Goal: Information Seeking & Learning: Learn about a topic

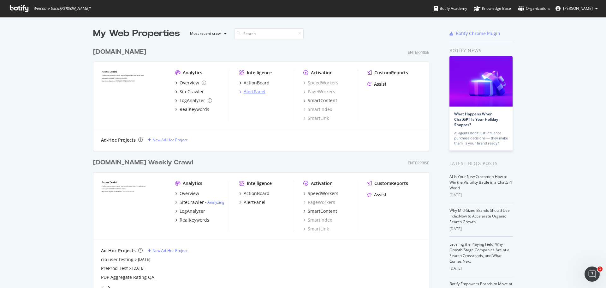
click at [257, 93] on div "AlertPanel" at bounding box center [255, 91] width 22 height 6
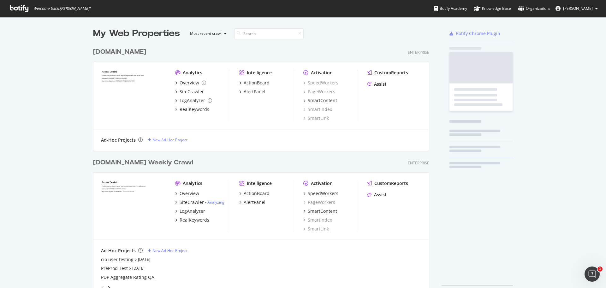
scroll to position [283, 597]
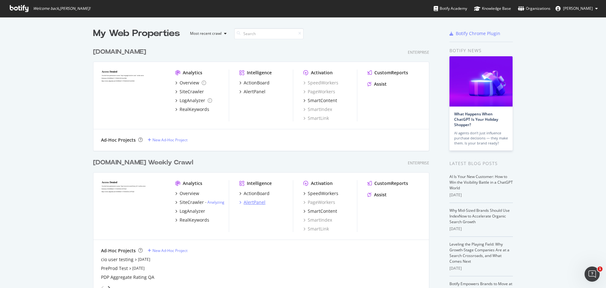
click at [259, 201] on div "AlertPanel" at bounding box center [255, 202] width 22 height 6
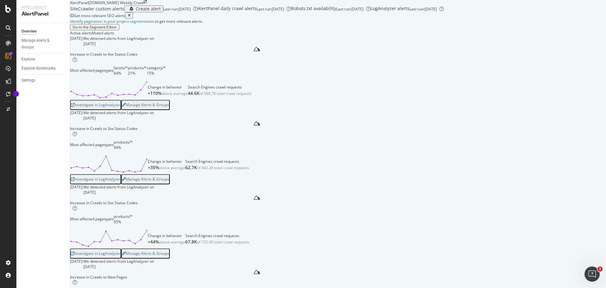
scroll to position [63, 0]
click at [149, 57] on div "Increase in Crawls to 4xx Status Codes" at bounding box center [118, 53] width 96 height 5
click at [121, 107] on div "Investigate in LogAnalyzer" at bounding box center [96, 105] width 50 height 4
click at [121, 181] on div "Investigate in LogAnalyzer" at bounding box center [96, 179] width 50 height 4
click at [588, 275] on icon "Open Intercom Messenger" at bounding box center [592, 274] width 10 height 10
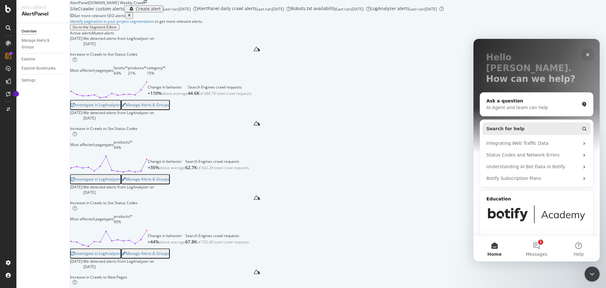
scroll to position [0, 0]
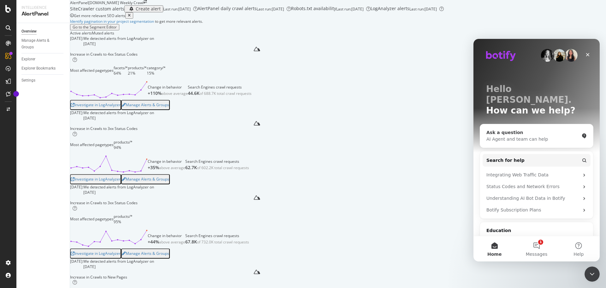
click at [516, 136] on div "AI Agent and team can help" at bounding box center [532, 139] width 93 height 7
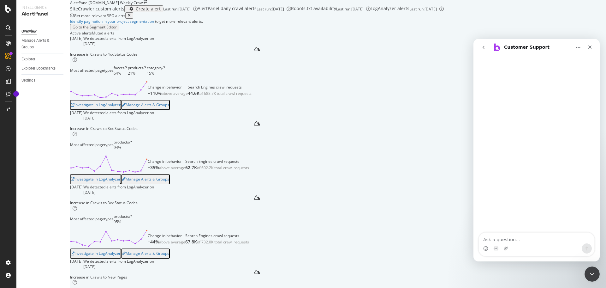
click at [532, 244] on div "Intercom messenger" at bounding box center [537, 248] width 116 height 10
click at [532, 237] on textarea "Ask a question…" at bounding box center [537, 237] width 116 height 11
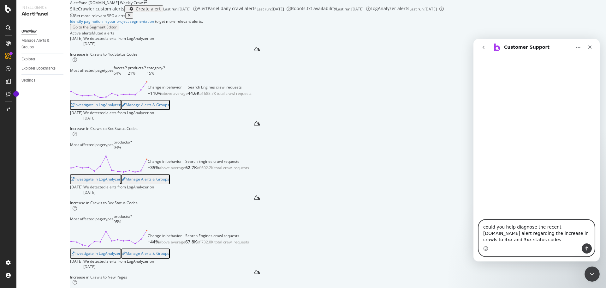
type textarea "could you help diagnose the recent levi.com alert regarding the increase in cra…"
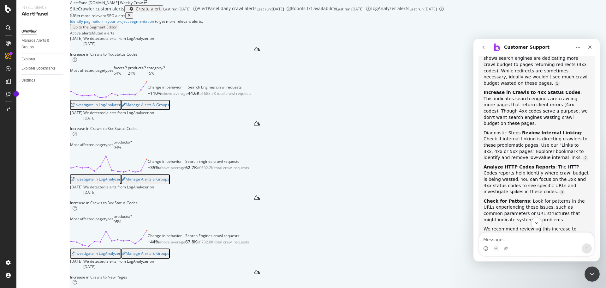
scroll to position [176, 0]
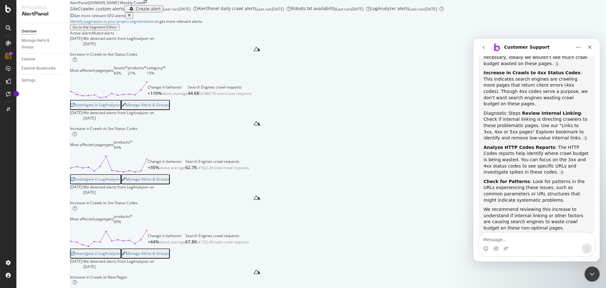
click at [549, 237] on textarea "Message…" at bounding box center [537, 237] width 116 height 11
type textarea "no I was hoping to get insight into the actual data"
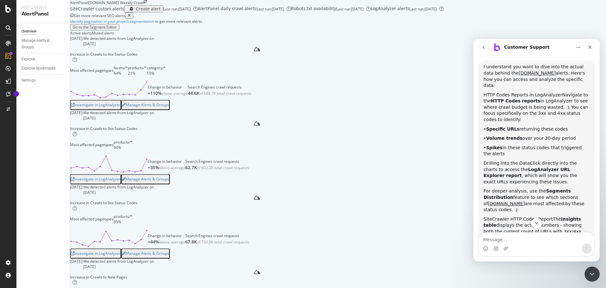
scroll to position [417, 0]
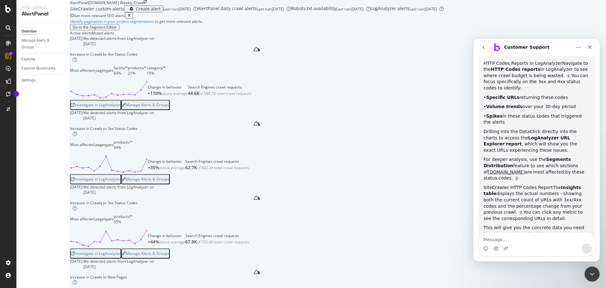
click at [563, 185] on b "Insights table" at bounding box center [533, 190] width 98 height 11
click at [83, 121] on div "August 10th 2025:" at bounding box center [76, 115] width 13 height 11
click at [121, 177] on div "Investigate in LogAnalyzer" at bounding box center [96, 179] width 50 height 4
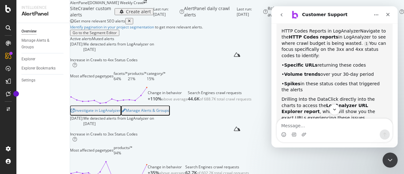
scroll to position [126, 0]
click at [392, 17] on div "Close" at bounding box center [387, 14] width 11 height 11
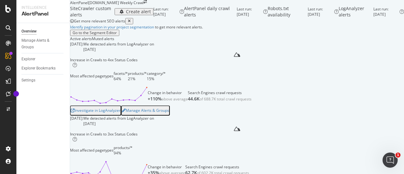
scroll to position [497, 0]
click at [185, 170] on div "above average" at bounding box center [172, 172] width 26 height 5
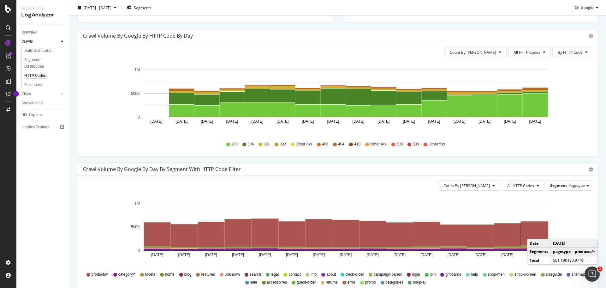
scroll to position [221, 0]
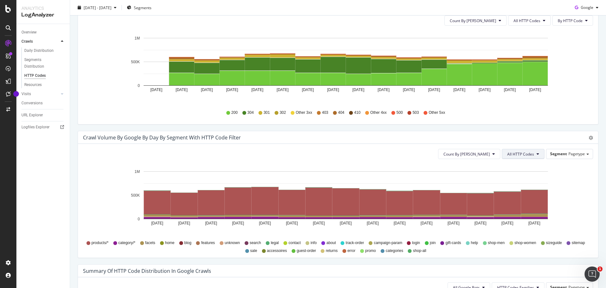
click at [511, 152] on span "All HTTP Codes" at bounding box center [520, 153] width 27 height 5
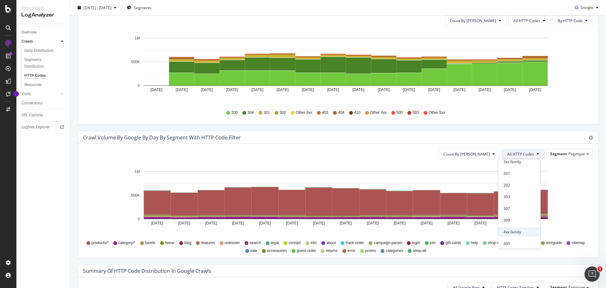
click at [525, 234] on span "4xx family" at bounding box center [519, 232] width 32 height 6
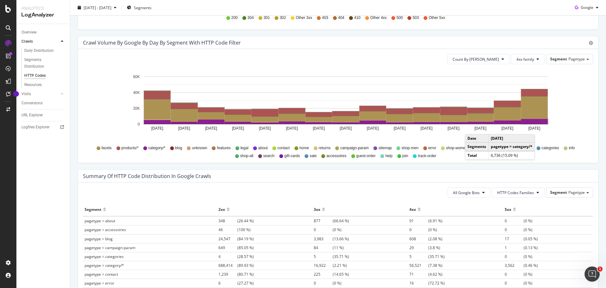
scroll to position [365, 0]
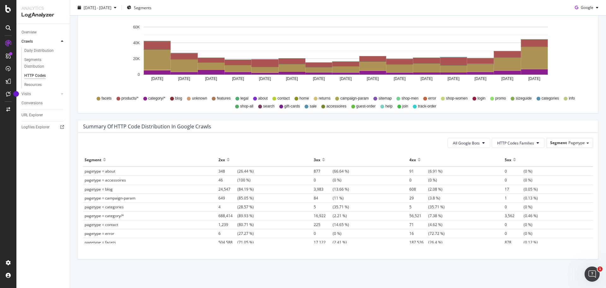
click at [418, 158] on div at bounding box center [419, 156] width 3 height 5
click at [418, 160] on div at bounding box center [419, 162] width 3 height 5
click at [409, 172] on span "187,526" at bounding box center [418, 170] width 19 height 5
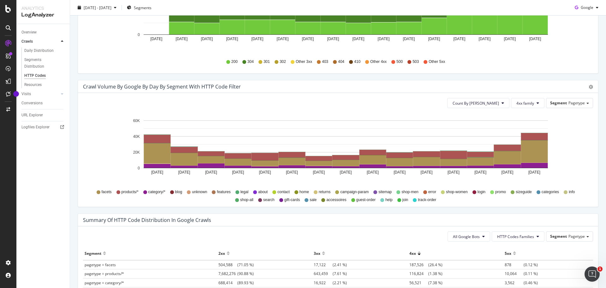
scroll to position [271, 0]
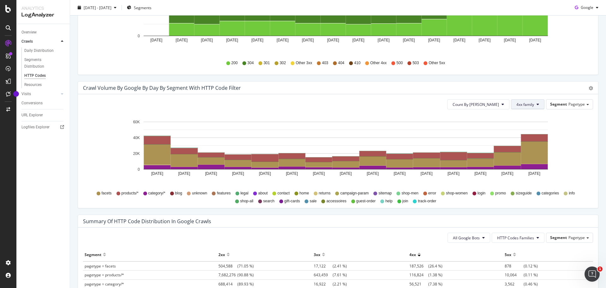
click at [516, 103] on span "4xx family" at bounding box center [525, 104] width 18 height 5
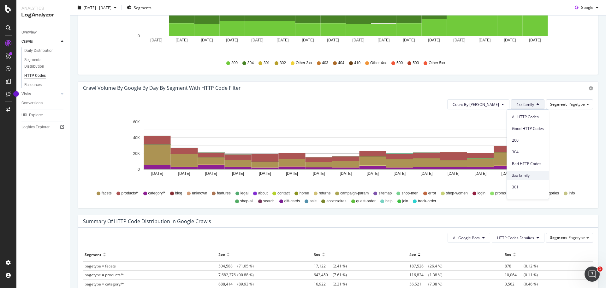
click at [527, 176] on span "3xx family" at bounding box center [528, 175] width 32 height 6
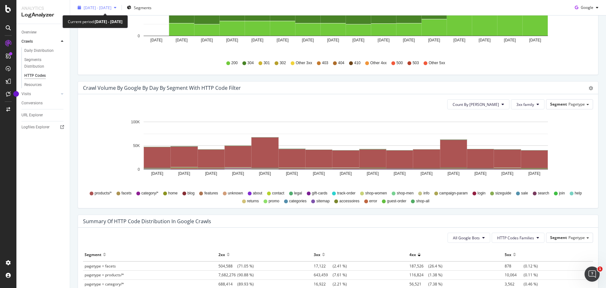
click at [111, 9] on span "2025 Jul. 27th - Aug. 10th" at bounding box center [98, 7] width 28 height 5
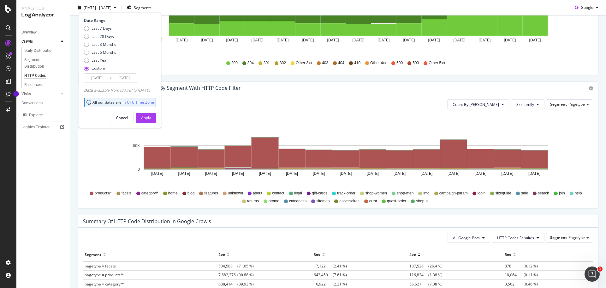
click at [132, 79] on input "2025/08/10" at bounding box center [123, 78] width 25 height 9
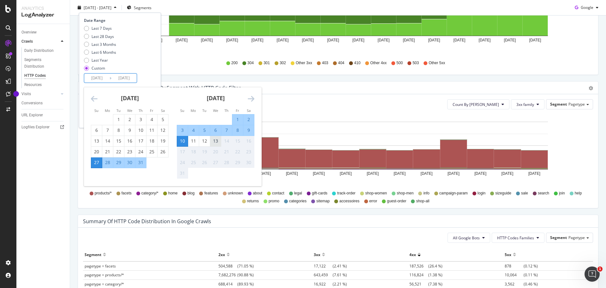
click at [213, 145] on div "13" at bounding box center [215, 141] width 11 height 10
type input "2025/08/13"
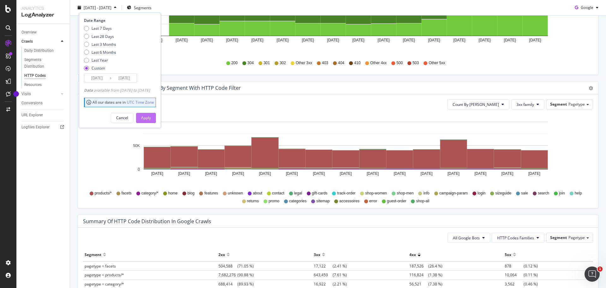
click at [151, 119] on div "Apply" at bounding box center [146, 117] width 10 height 5
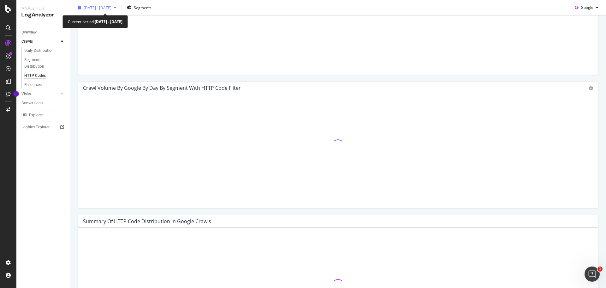
click at [104, 10] on span "2025 Jul. 27th - Aug. 13th" at bounding box center [98, 7] width 28 height 5
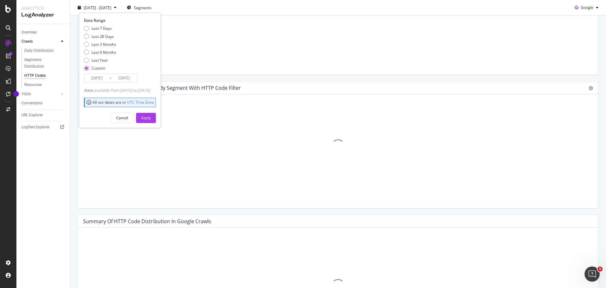
click at [97, 80] on input "2025/07/27" at bounding box center [96, 78] width 25 height 9
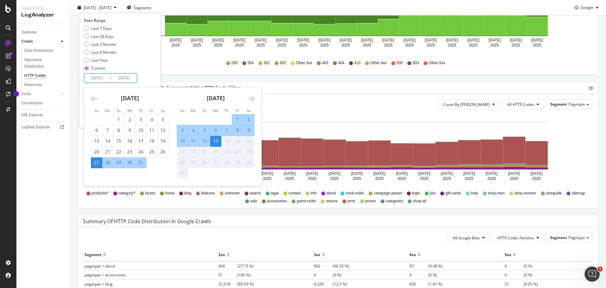
click at [183, 132] on div "3" at bounding box center [182, 130] width 11 height 6
type input "2025/08/03"
click at [191, 63] on div "200 304 301 302 Other 3xx 403 404 410 Other 4xx 500 503 Other 5xx" at bounding box center [338, 63] width 504 height 14
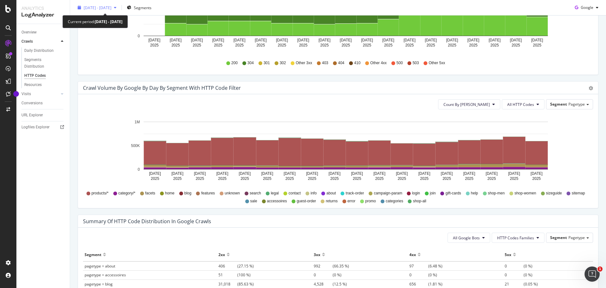
click at [107, 11] on div "2025 Jul. 27th - Aug. 13th" at bounding box center [97, 7] width 44 height 9
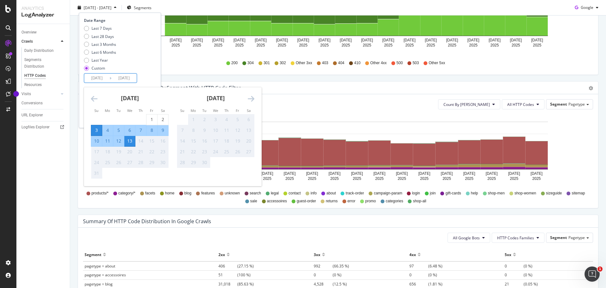
click at [95, 77] on input "2025/08/03" at bounding box center [96, 78] width 25 height 9
click at [354, 124] on rect "A chart." at bounding box center [346, 146] width 404 height 48
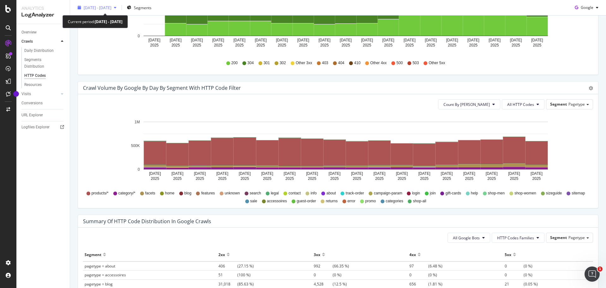
click at [103, 8] on span "2025 Jul. 27th - Aug. 13th" at bounding box center [98, 7] width 28 height 5
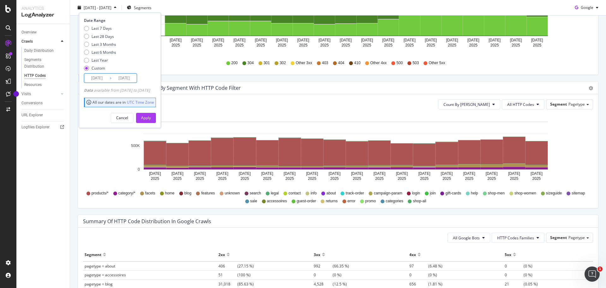
click at [101, 78] on input "2025/08/03" at bounding box center [96, 78] width 25 height 9
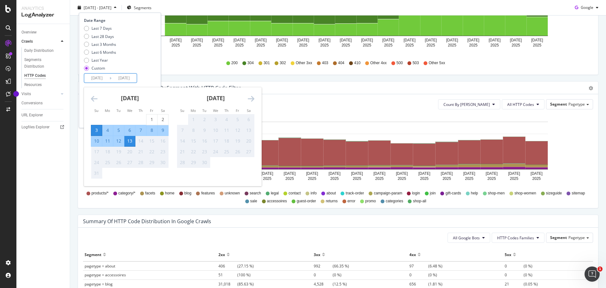
click at [94, 128] on div "3" at bounding box center [96, 130] width 11 height 6
click at [154, 68] on div "Last 7 Days Last 28 Days Last 3 Months Last 6 Months Last Year Custom" at bounding box center [119, 50] width 70 height 48
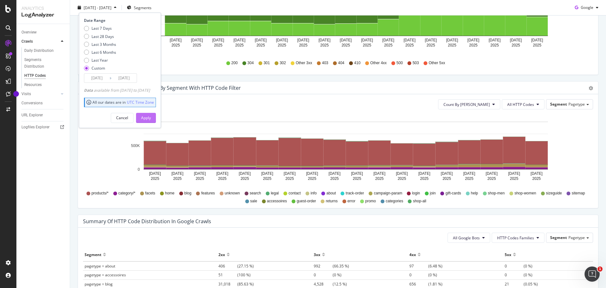
click at [151, 116] on div "Apply" at bounding box center [146, 117] width 10 height 5
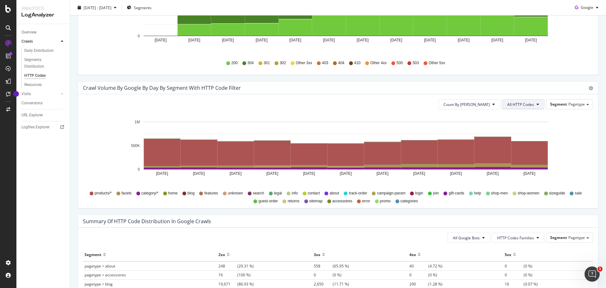
click at [517, 104] on span "All HTTP Codes" at bounding box center [520, 104] width 27 height 5
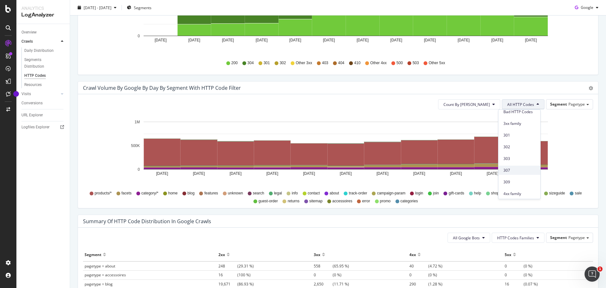
scroll to position [63, 0]
click at [516, 182] on span "4xx family" at bounding box center [519, 182] width 32 height 6
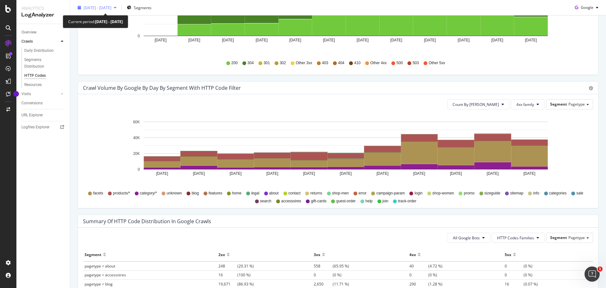
click at [98, 7] on span "2025 Aug. 3rd - Aug. 13th" at bounding box center [98, 7] width 28 height 5
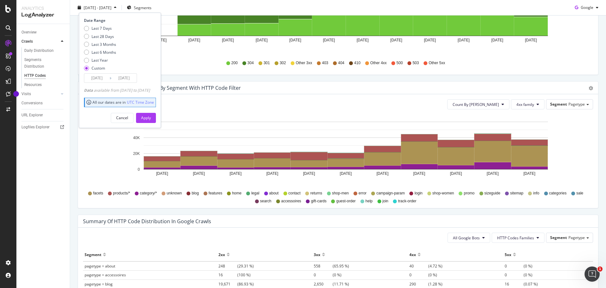
click at [93, 77] on input "2025/08/03" at bounding box center [96, 78] width 25 height 9
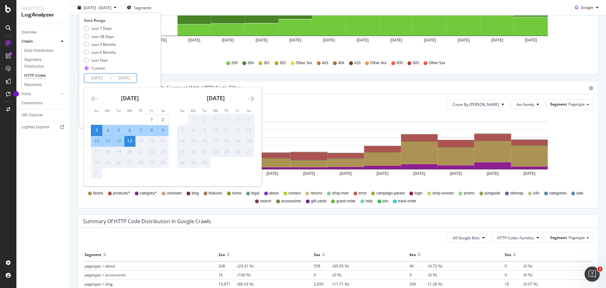
click at [142, 130] on div "7" at bounding box center [140, 130] width 11 height 6
type input "2025/08/07"
click at [148, 72] on div "Last 7 Days Last 28 Days Last 3 Months Last 6 Months Last Year Custom" at bounding box center [119, 50] width 70 height 48
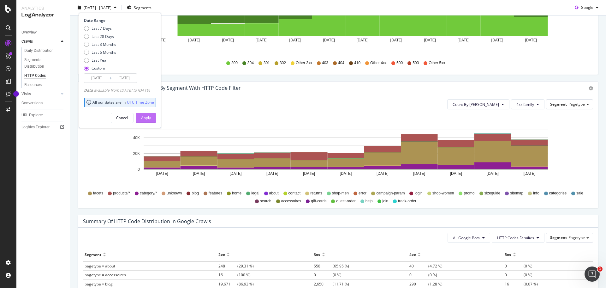
click at [151, 117] on div "Apply" at bounding box center [146, 117] width 10 height 5
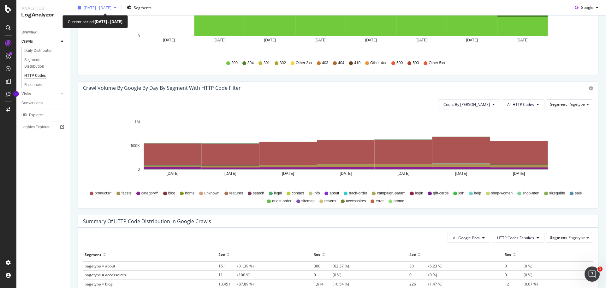
click at [111, 7] on span "2025 Aug. 7th - Aug. 13th" at bounding box center [98, 7] width 28 height 5
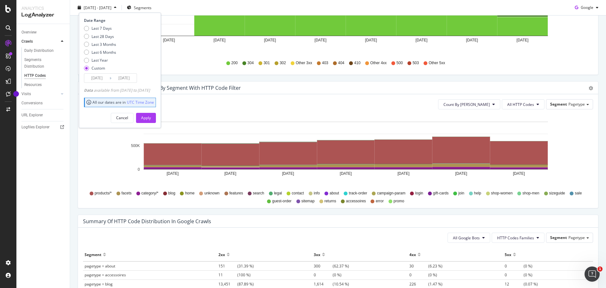
click at [97, 77] on input "2025/08/07" at bounding box center [96, 78] width 25 height 9
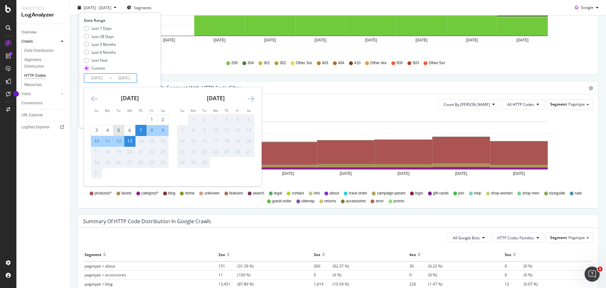
click at [118, 129] on div "5" at bounding box center [118, 130] width 11 height 6
type input "2025/08/05"
click at [154, 71] on div "Last 7 Days Last 28 Days Last 3 Months Last 6 Months Last Year Custom" at bounding box center [119, 50] width 70 height 48
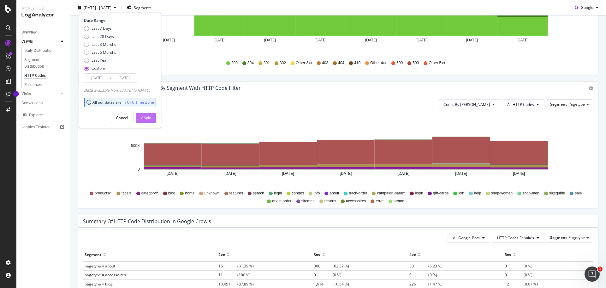
click at [156, 116] on button "Apply" at bounding box center [146, 117] width 20 height 10
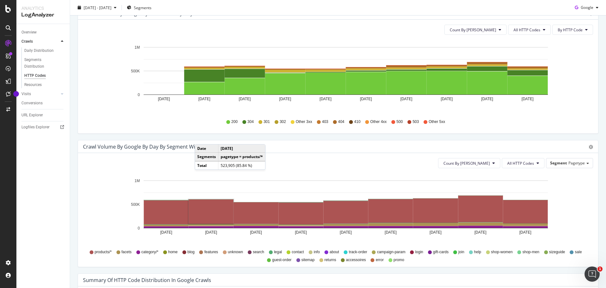
scroll to position [207, 0]
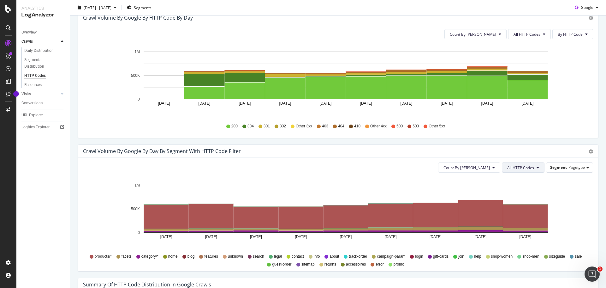
click at [524, 168] on span "All HTTP Codes" at bounding box center [520, 167] width 27 height 5
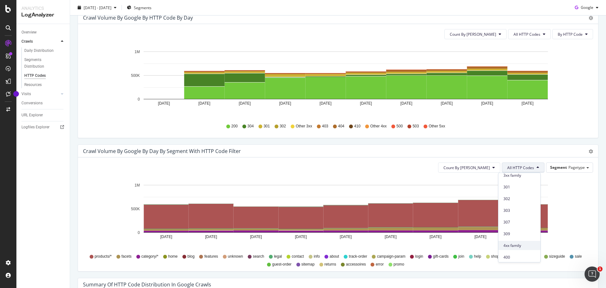
click at [515, 245] on span "4xx family" at bounding box center [519, 245] width 32 height 6
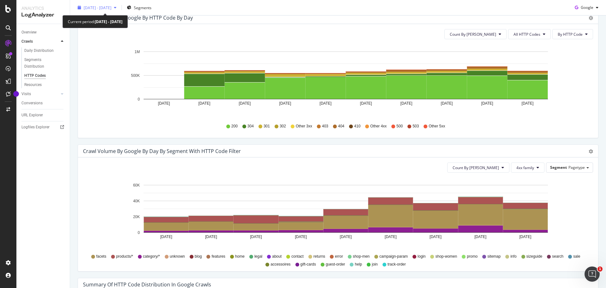
click at [106, 6] on span "2025 Aug. 5th - Aug. 13th" at bounding box center [98, 7] width 28 height 5
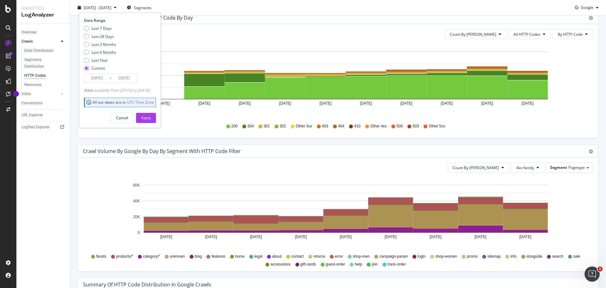
click at [99, 74] on input "2025/08/05" at bounding box center [96, 78] width 25 height 9
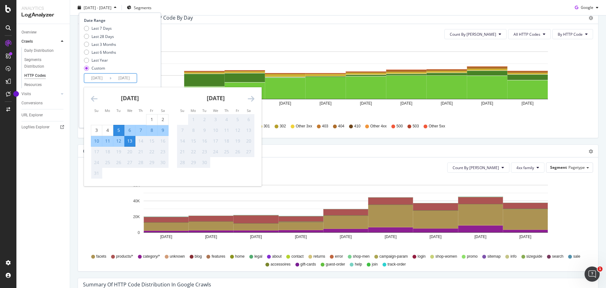
click at [154, 132] on div "8" at bounding box center [151, 130] width 11 height 6
type input "2025/08/08"
click at [154, 97] on div "August 2025" at bounding box center [130, 100] width 78 height 27
drag, startPoint x: 157, startPoint y: 71, endPoint x: 157, endPoint y: 81, distance: 10.4
click at [154, 70] on div "Last 7 Days Last 28 Days Last 3 Months Last 6 Months Last Year Custom" at bounding box center [119, 50] width 70 height 48
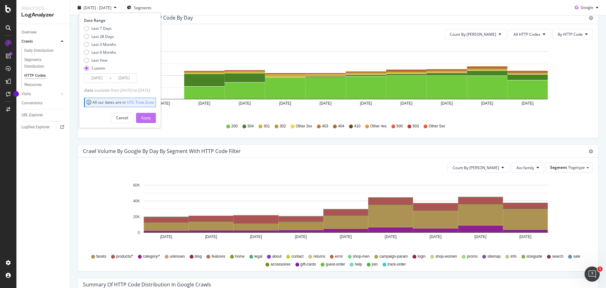
click at [150, 122] on div "Date Range Last 7 Days Last 28 Days Last 3 Months Last 6 Months Last Year Custo…" at bounding box center [120, 70] width 82 height 115
click at [150, 121] on button "Apply" at bounding box center [146, 117] width 20 height 10
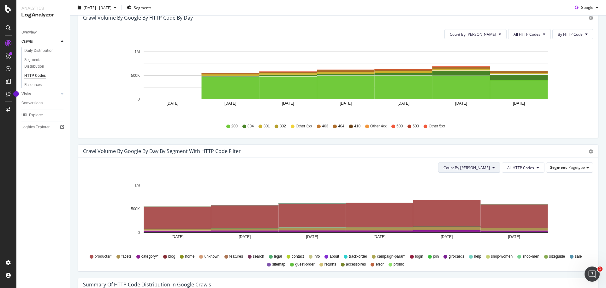
click at [473, 168] on span "Count By Day" at bounding box center [466, 167] width 46 height 5
click at [510, 168] on span "All HTTP Codes" at bounding box center [520, 167] width 27 height 5
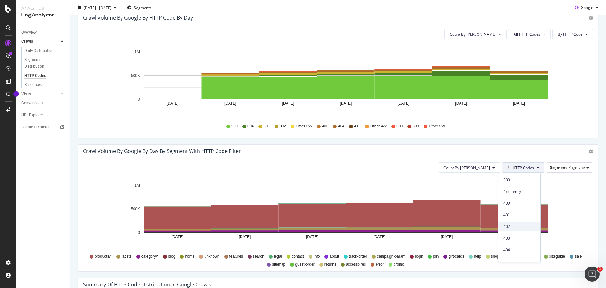
scroll to position [126, 0]
click at [511, 179] on span "4xx family" at bounding box center [519, 182] width 32 height 6
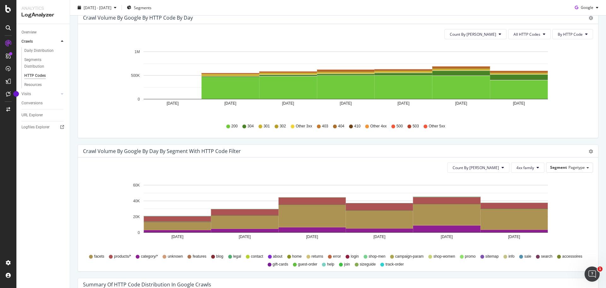
click at [581, 205] on icon "Aug 08 2025 Aug 09 2025 Aug 10 2025 Aug 11 2025 Aug 12 2025 Aug 13 2025 0 20K 4…" at bounding box center [335, 213] width 505 height 73
click at [576, 210] on icon "Aug 08 2025 Aug 09 2025 Aug 10 2025 Aug 11 2025 Aug 12 2025 Aug 13 2025 0 20K 4…" at bounding box center [335, 213] width 505 height 73
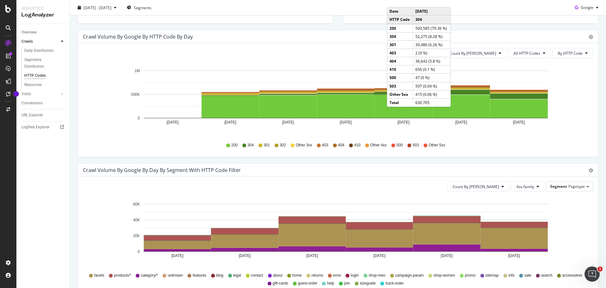
scroll to position [144, 0]
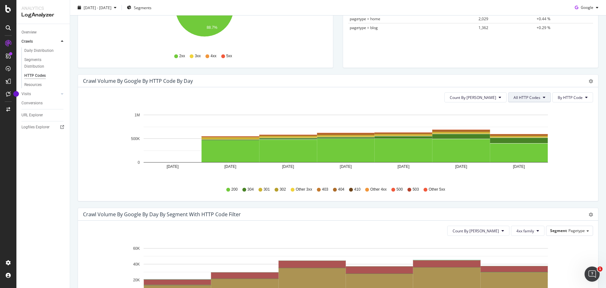
click at [521, 96] on span "All HTTP Codes" at bounding box center [527, 97] width 27 height 5
click at [573, 95] on span "By HTTP Code" at bounding box center [570, 97] width 25 height 5
click at [573, 96] on span "By HTTP Code" at bounding box center [570, 97] width 25 height 5
click at [535, 96] on span "All HTTP Codes" at bounding box center [527, 97] width 27 height 5
click at [537, 155] on span "4xx family" at bounding box center [526, 157] width 32 height 6
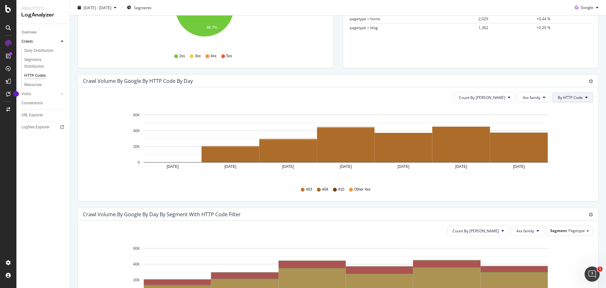
click at [578, 95] on span "By HTTP Code" at bounding box center [570, 97] width 25 height 5
click at [489, 99] on span "Count By Day" at bounding box center [482, 97] width 46 height 5
click at [489, 98] on span "Count By Day" at bounding box center [482, 97] width 46 height 5
click at [492, 74] on div "Segments with most bad HTTP codes in Crawls by google Segment Pagetype Hold CTR…" at bounding box center [470, 7] width 265 height 133
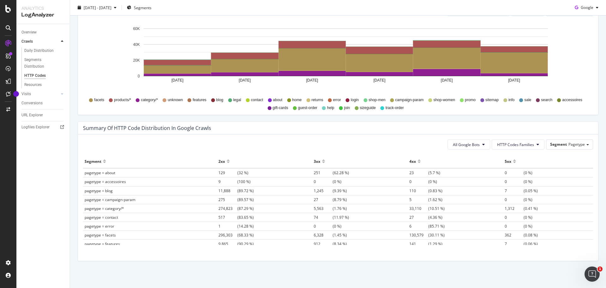
scroll to position [365, 0]
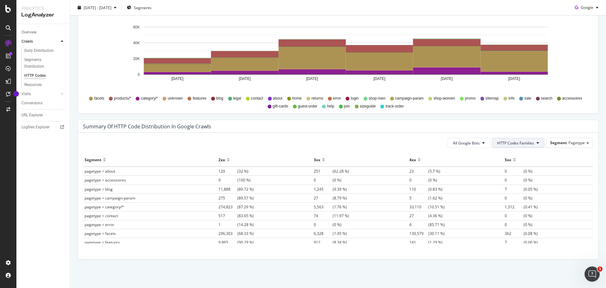
click at [526, 140] on span "HTTP Codes Families" at bounding box center [515, 142] width 37 height 5
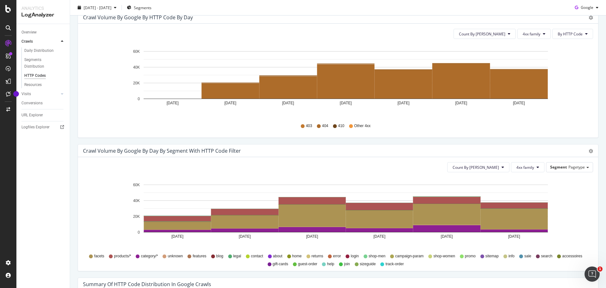
scroll to position [207, 0]
click at [530, 170] on span "4xx family" at bounding box center [525, 167] width 18 height 5
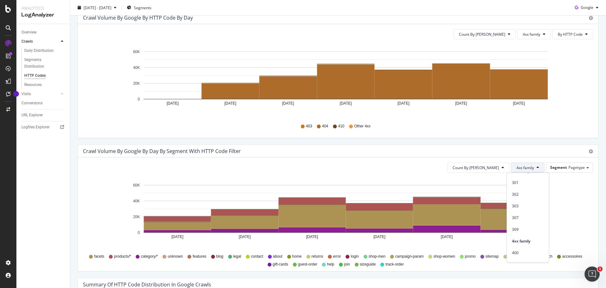
scroll to position [158, 0]
click at [521, 199] on span "403" at bounding box center [528, 197] width 32 height 6
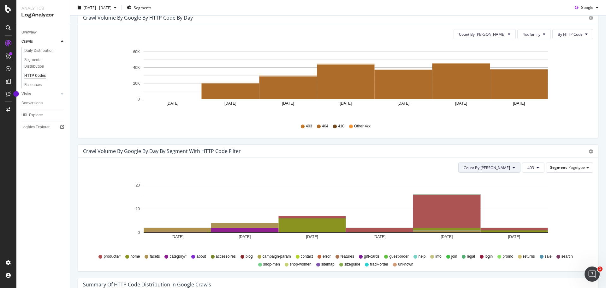
click at [505, 169] on span "Count By Day" at bounding box center [487, 167] width 46 height 5
click at [528, 170] on span "403" at bounding box center [530, 167] width 7 height 5
click at [541, 242] on span "404" at bounding box center [539, 241] width 32 height 6
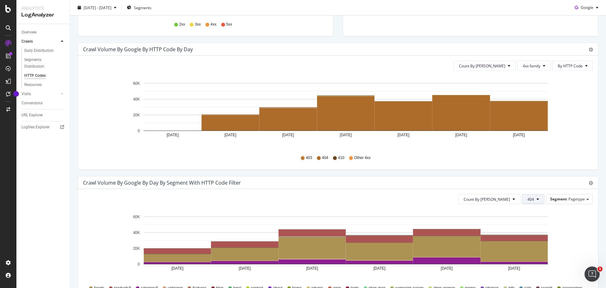
scroll to position [207, 0]
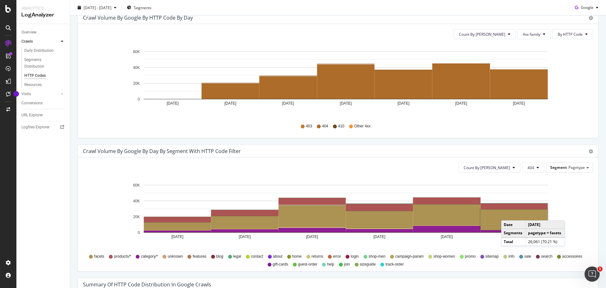
click at [508, 214] on rect "A chart." at bounding box center [514, 219] width 67 height 20
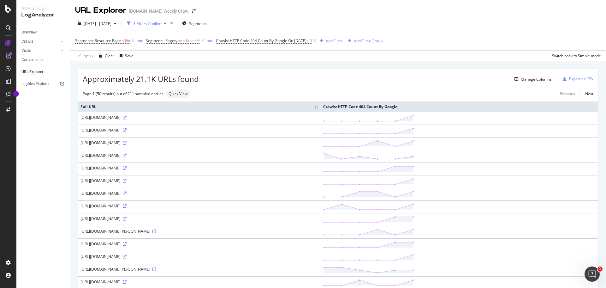
click at [349, 80] on div "Manage Columns" at bounding box center [375, 79] width 353 height 8
click at [341, 42] on div "Add Filter" at bounding box center [334, 40] width 17 height 5
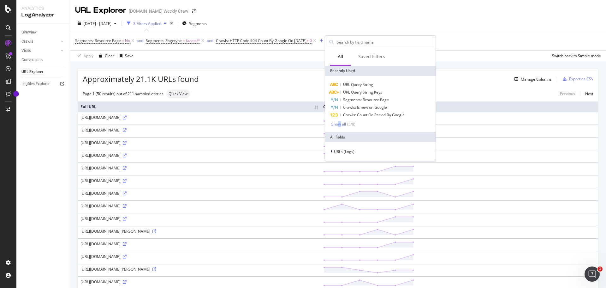
click at [339, 122] on div "Show all" at bounding box center [338, 124] width 15 height 4
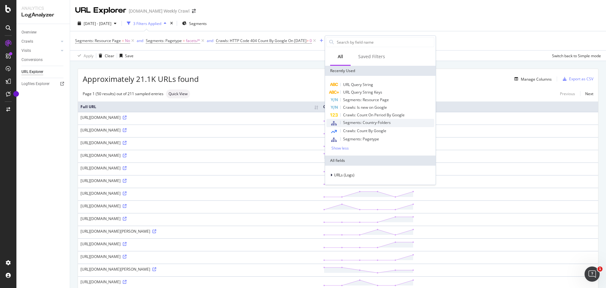
click at [363, 123] on span "Segments: Country-Folders" at bounding box center [367, 122] width 48 height 5
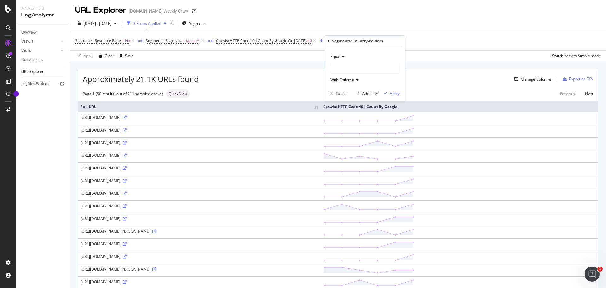
click at [352, 63] on div at bounding box center [364, 68] width 69 height 11
click at [352, 66] on div at bounding box center [364, 68] width 69 height 10
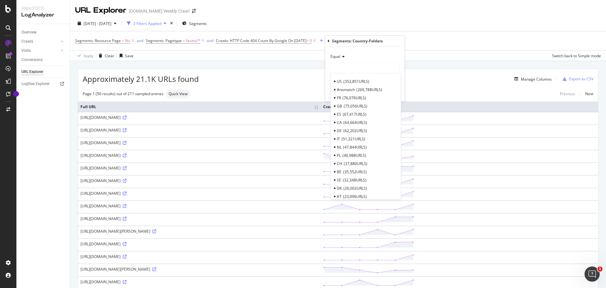
click at [346, 81] on span "352,851 URLS" at bounding box center [356, 81] width 26 height 5
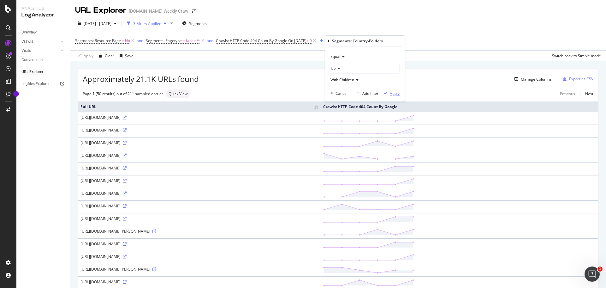
click at [391, 94] on div "Apply" at bounding box center [395, 93] width 10 height 5
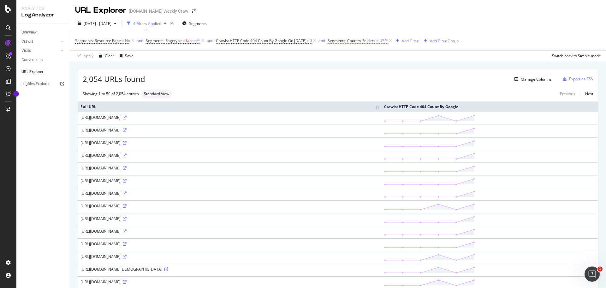
click at [375, 40] on span "Segments: Country-Folders" at bounding box center [352, 40] width 48 height 5
click at [347, 69] on div "US" at bounding box center [375, 67] width 69 height 10
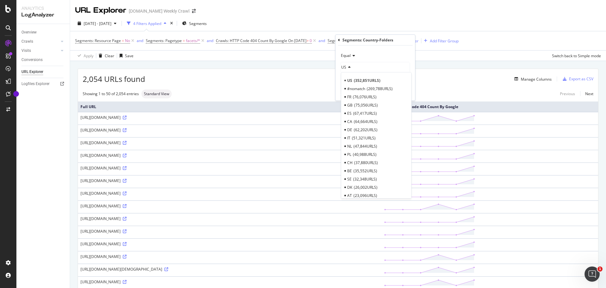
click at [370, 91] on span "269,788 URLS" at bounding box center [380, 88] width 26 height 5
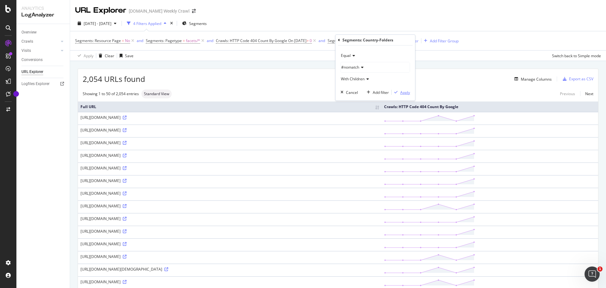
click at [408, 93] on div "Apply" at bounding box center [405, 92] width 10 height 5
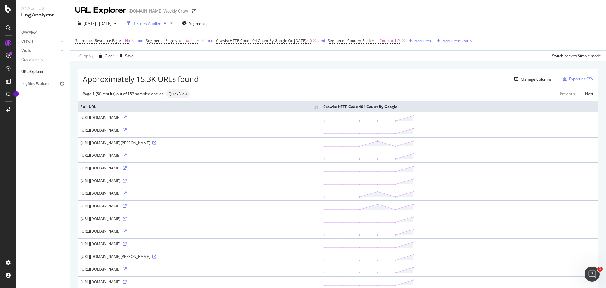
click at [581, 80] on div "Export as CSV" at bounding box center [581, 78] width 24 height 5
click at [398, 41] on span "#nomatch/*" at bounding box center [389, 40] width 21 height 9
click at [365, 66] on div "#nomatch" at bounding box center [375, 67] width 69 height 10
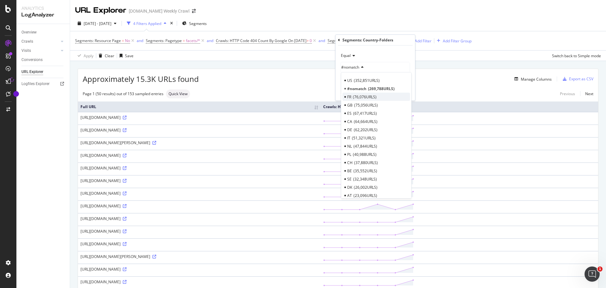
click at [376, 96] on span "76,076 URLS" at bounding box center [365, 96] width 24 height 5
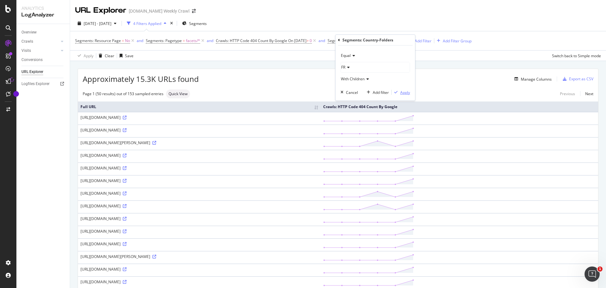
click at [409, 90] on div "Apply" at bounding box center [405, 92] width 10 height 5
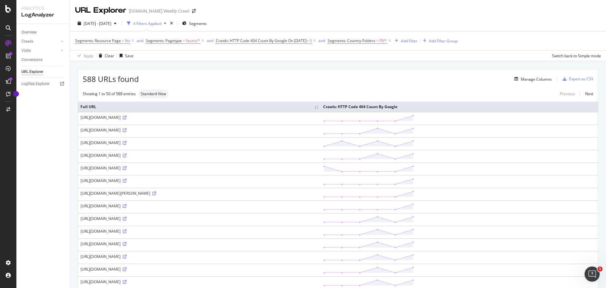
click at [63, 137] on div "Overview Crawls Daily Distribution Segments Distribution HTTP Codes Resources V…" at bounding box center [42, 156] width 53 height 264
click at [122, 95] on div "Showing 1 to 50 of 588 entries" at bounding box center [109, 93] width 53 height 5
click at [360, 41] on span "Segments: Country-Folders" at bounding box center [352, 40] width 48 height 5
click at [366, 66] on div "FR" at bounding box center [375, 67] width 69 height 10
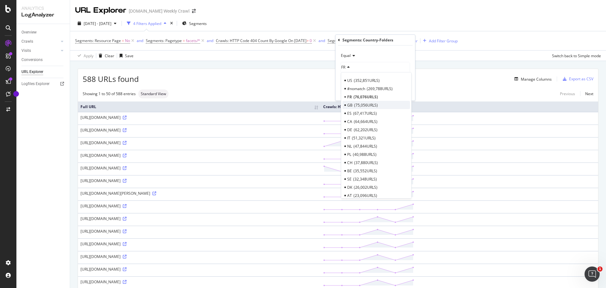
click at [367, 103] on span "75,056 URLS" at bounding box center [366, 104] width 24 height 5
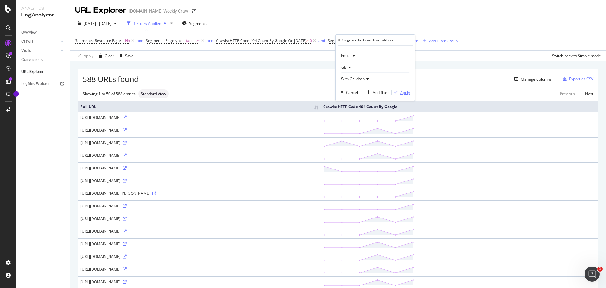
click at [400, 93] on div "button" at bounding box center [396, 92] width 9 height 4
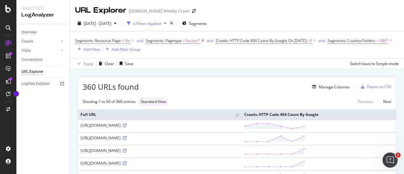
click at [201, 40] on icon at bounding box center [202, 41] width 5 height 6
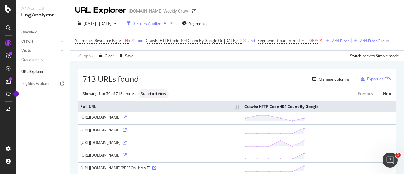
click at [324, 42] on icon at bounding box center [320, 41] width 5 height 6
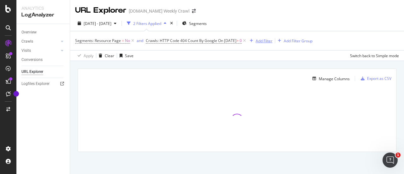
click at [267, 39] on div "Add Filter" at bounding box center [264, 40] width 17 height 5
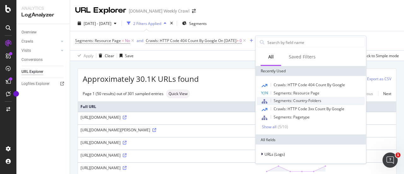
click at [293, 101] on span "Segments: Country-Folders" at bounding box center [298, 100] width 48 height 5
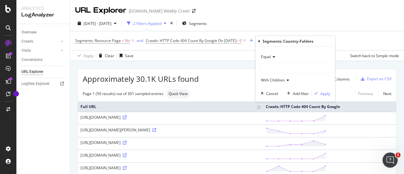
click at [267, 60] on div "Equal" at bounding box center [295, 57] width 69 height 10
click at [267, 58] on span "Equal" at bounding box center [266, 56] width 10 height 5
click at [271, 68] on div at bounding box center [295, 68] width 69 height 10
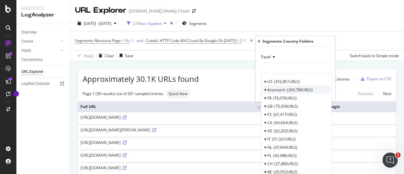
click at [280, 91] on span "#nomatch" at bounding box center [276, 89] width 18 height 5
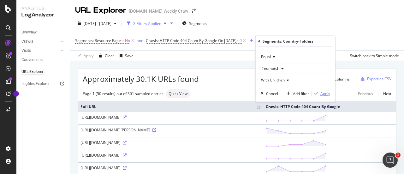
click at [325, 95] on div "Apply" at bounding box center [325, 93] width 10 height 5
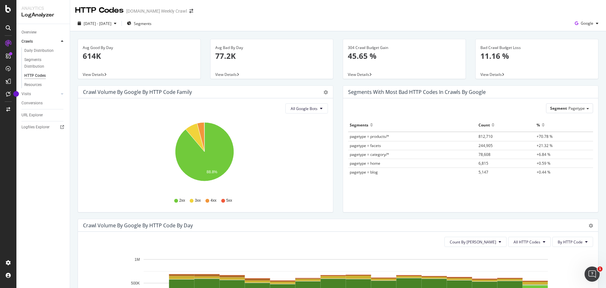
scroll to position [63, 0]
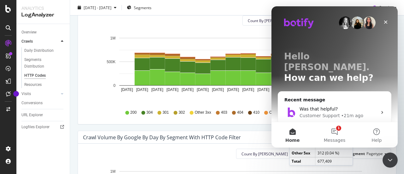
scroll to position [221, 0]
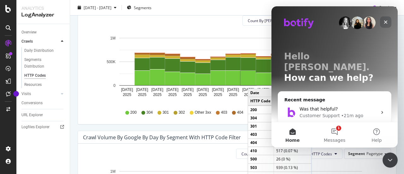
click at [387, 21] on icon "Close" at bounding box center [385, 22] width 5 height 5
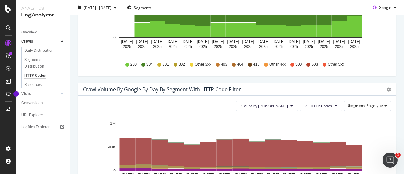
scroll to position [316, 0]
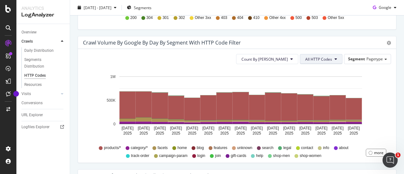
click at [330, 60] on button "All HTTP Codes" at bounding box center [321, 59] width 43 height 10
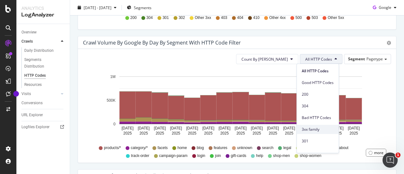
click at [320, 133] on div "3xx family" at bounding box center [318, 129] width 42 height 9
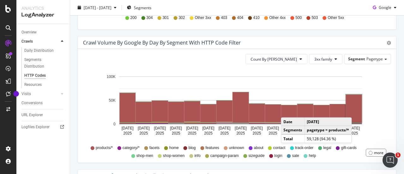
click at [353, 111] on rect "A chart." at bounding box center [354, 108] width 16 height 28
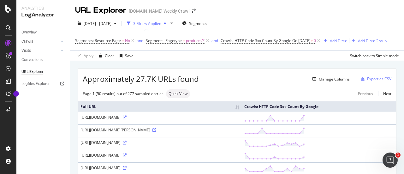
click at [194, 84] on span "Approximately 27.7K URLs found" at bounding box center [141, 79] width 116 height 11
click at [330, 44] on div "Add Filter" at bounding box center [338, 40] width 17 height 5
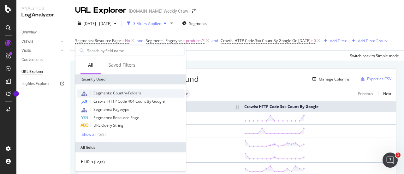
click at [107, 92] on span "Segments: Country-Folders" at bounding box center [117, 92] width 48 height 5
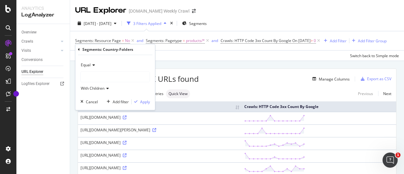
click at [101, 78] on div at bounding box center [115, 77] width 69 height 10
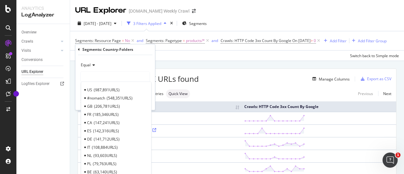
click at [104, 99] on span "#nomatch" at bounding box center [96, 97] width 18 height 5
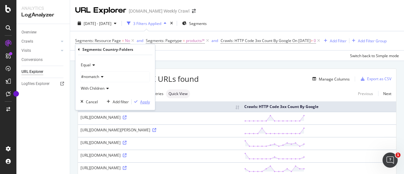
click at [148, 100] on div "Apply" at bounding box center [145, 101] width 10 height 5
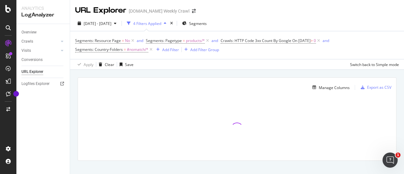
scroll to position [9, 0]
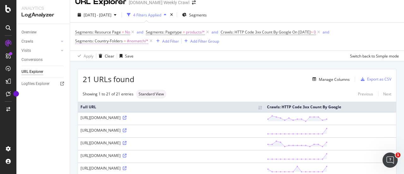
click at [126, 42] on span "=" at bounding box center [125, 40] width 2 height 5
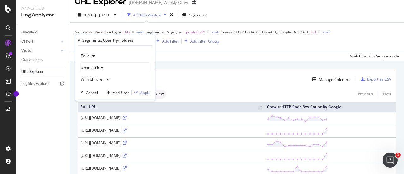
click at [91, 67] on span "#nomatch" at bounding box center [90, 67] width 18 height 5
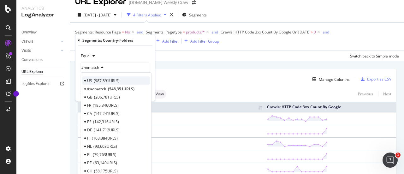
click at [96, 82] on span "987,891 URLS" at bounding box center [107, 80] width 26 height 5
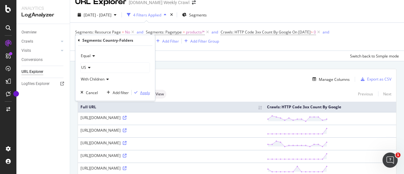
click at [145, 92] on div "Apply" at bounding box center [145, 92] width 10 height 5
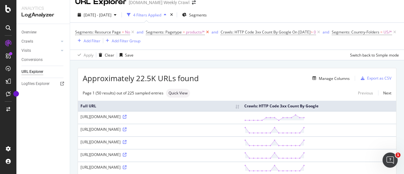
click at [206, 32] on icon at bounding box center [207, 32] width 5 height 6
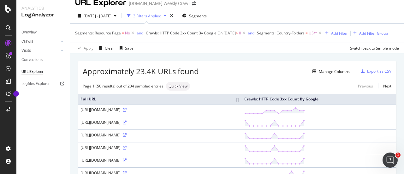
scroll to position [9, 0]
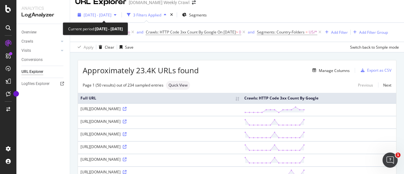
click at [108, 16] on span "[DATE] - [DATE]" at bounding box center [98, 14] width 28 height 5
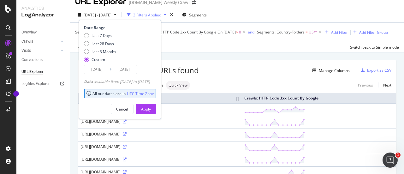
click at [96, 68] on input "2025/07/24" at bounding box center [96, 69] width 25 height 9
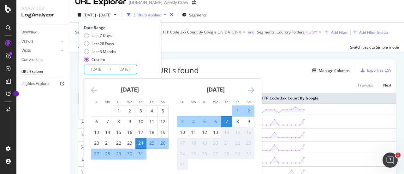
click at [216, 121] on div "6" at bounding box center [215, 121] width 11 height 6
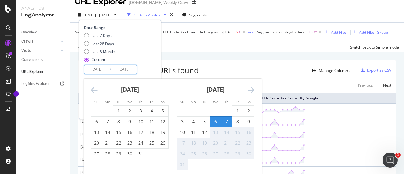
type input "2025/08/06"
click at [249, 86] on icon "Move forward to switch to the next month." at bounding box center [251, 90] width 7 height 8
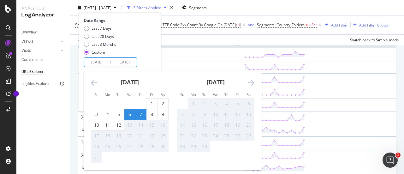
scroll to position [72, 0]
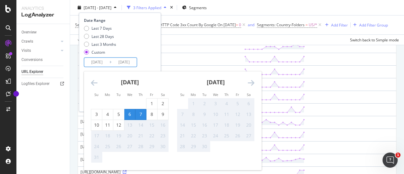
click at [235, 157] on div "July 2025 1 2 3 4 5 6 7 8 9 10 11 12 13 14 15 16 17 18 19 20 21 22 23 24 25 26 …" at bounding box center [258, 117] width 343 height 92
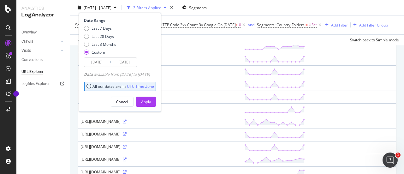
click at [150, 40] on div "Last 7 Days Last 28 Days Last 3 Months Custom" at bounding box center [119, 42] width 70 height 32
click at [156, 101] on button "Apply" at bounding box center [146, 102] width 20 height 10
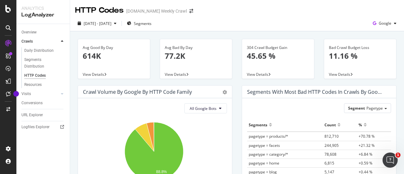
click at [166, 92] on div "Crawl Volume by google by HTTP Code Family" at bounding box center [137, 92] width 109 height 6
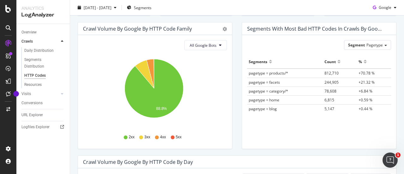
scroll to position [63, 0]
click at [202, 48] on button "All Google Bots" at bounding box center [205, 45] width 43 height 10
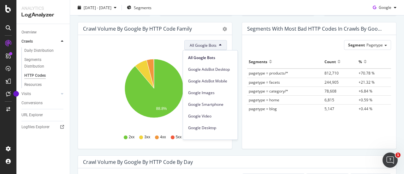
click at [202, 47] on span "All Google Bots" at bounding box center [203, 45] width 27 height 5
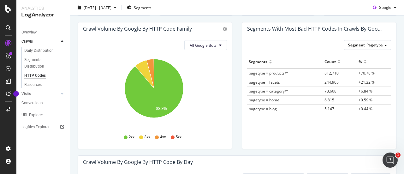
click at [375, 41] on div "Segment Pagetype" at bounding box center [367, 44] width 46 height 9
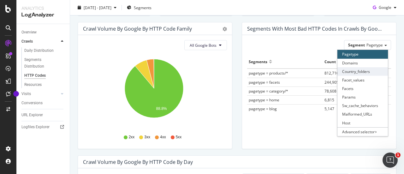
click at [372, 70] on div "Country_folders" at bounding box center [362, 71] width 51 height 9
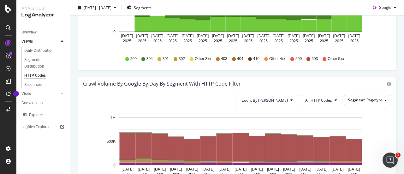
scroll to position [284, 0]
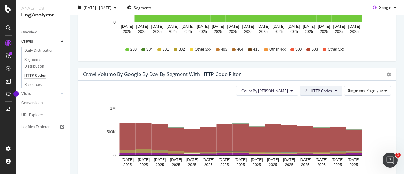
click at [321, 89] on span "All HTTP Codes" at bounding box center [318, 90] width 27 height 5
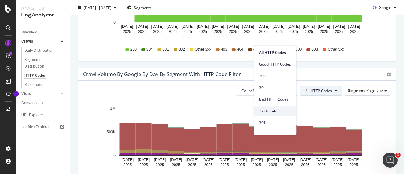
click at [274, 113] on span "3xx family" at bounding box center [275, 111] width 32 height 6
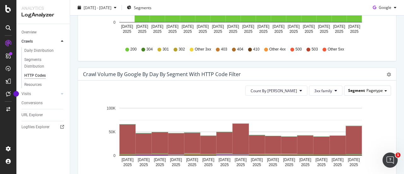
click at [370, 92] on span "Pagetype" at bounding box center [374, 90] width 16 height 5
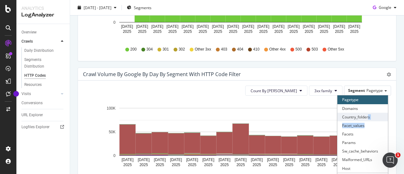
drag, startPoint x: 365, startPoint y: 121, endPoint x: 364, endPoint y: 114, distance: 7.1
click at [364, 114] on div "Pagetype Domains Country_folders Facet_values Facets Params Sw_cache_behaviors …" at bounding box center [362, 138] width 51 height 86
click at [364, 114] on div "Country_folders" at bounding box center [362, 117] width 51 height 9
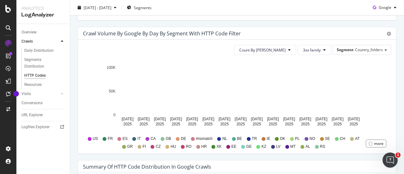
scroll to position [316, 0]
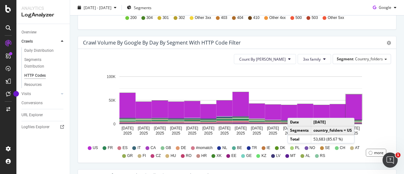
click at [356, 111] on rect "A chart." at bounding box center [354, 106] width 16 height 25
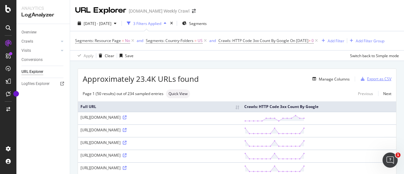
click at [370, 78] on div "Export as CSV" at bounding box center [379, 78] width 24 height 5
click at [131, 80] on span "Approximately 23.4K URLs found" at bounding box center [141, 79] width 116 height 11
click at [191, 42] on span "Segments: Country-Folders" at bounding box center [170, 40] width 48 height 5
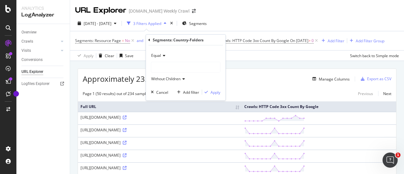
click at [175, 67] on div at bounding box center [185, 67] width 69 height 10
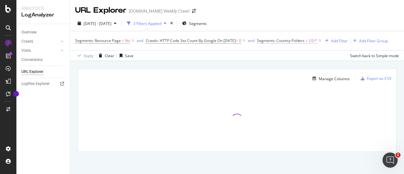
click at [305, 42] on span "Segments: Country-Folders" at bounding box center [281, 40] width 48 height 5
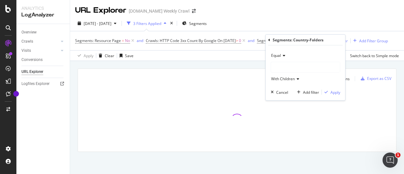
click at [272, 11] on div "URL Explorer [DOMAIN_NAME] Weekly Crawl" at bounding box center [237, 8] width 334 height 16
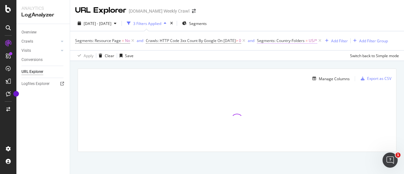
click at [317, 41] on span "Segments: Country-Folders = US/*" at bounding box center [287, 41] width 60 height 6
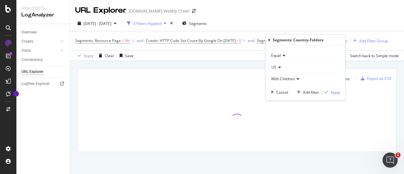
click at [287, 68] on div "US" at bounding box center [305, 67] width 69 height 10
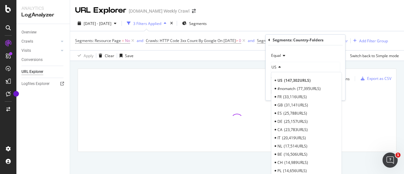
drag, startPoint x: 297, startPoint y: 106, endPoint x: 299, endPoint y: 99, distance: 7.1
click at [297, 105] on span "31,141 URLS" at bounding box center [296, 104] width 24 height 5
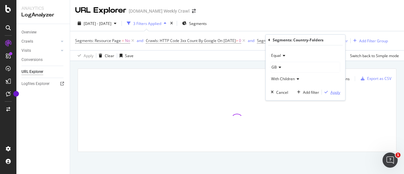
click at [335, 92] on div "Apply" at bounding box center [335, 91] width 10 height 5
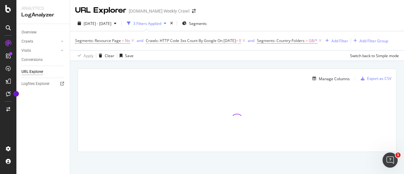
click at [209, 43] on span "Crawls: HTTP Code 3xx Count By Google" at bounding box center [181, 40] width 71 height 5
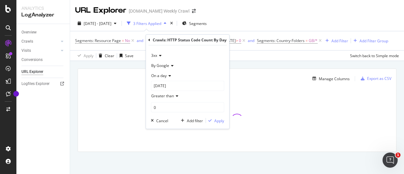
click at [166, 76] on span "On a day" at bounding box center [158, 75] width 15 height 5
click at [169, 104] on span "Any day of the period" at bounding box center [172, 104] width 37 height 5
click at [218, 109] on div "Apply" at bounding box center [219, 110] width 10 height 5
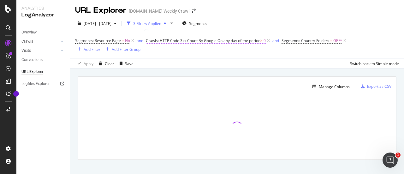
click at [184, 43] on span "Crawls: HTTP Code 3xx Count By Google" at bounding box center [181, 40] width 71 height 5
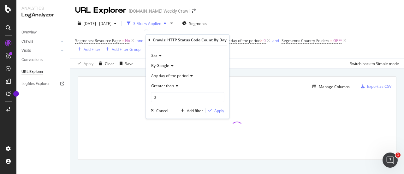
click at [170, 77] on span "Any day of the period" at bounding box center [169, 75] width 37 height 5
click at [213, 74] on div "Any day of the period" at bounding box center [187, 76] width 73 height 10
click at [174, 86] on icon at bounding box center [176, 86] width 4 height 4
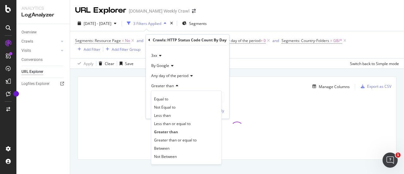
click at [170, 86] on span "Greater than" at bounding box center [162, 85] width 23 height 5
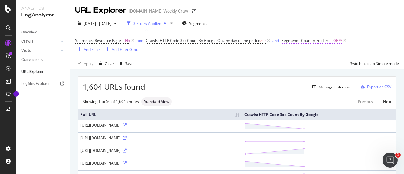
click at [331, 41] on span "Segments: Country-Folders = GB/*" at bounding box center [312, 41] width 61 height 6
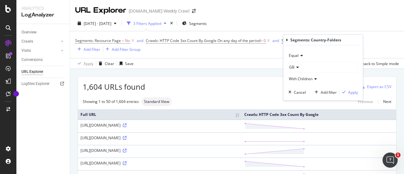
click at [287, 68] on div "Equal GB With Children Cancel Add filter Apply" at bounding box center [323, 72] width 80 height 55
click at [294, 67] on span "GB" at bounding box center [291, 66] width 5 height 5
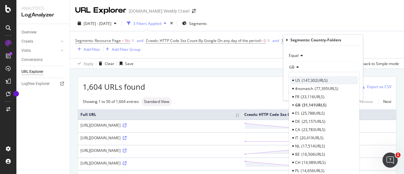
click at [303, 79] on span "147,302 URLS" at bounding box center [315, 79] width 26 height 5
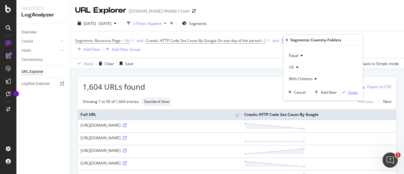
click at [352, 92] on div "Apply" at bounding box center [353, 91] width 10 height 5
